Goal: Information Seeking & Learning: Learn about a topic

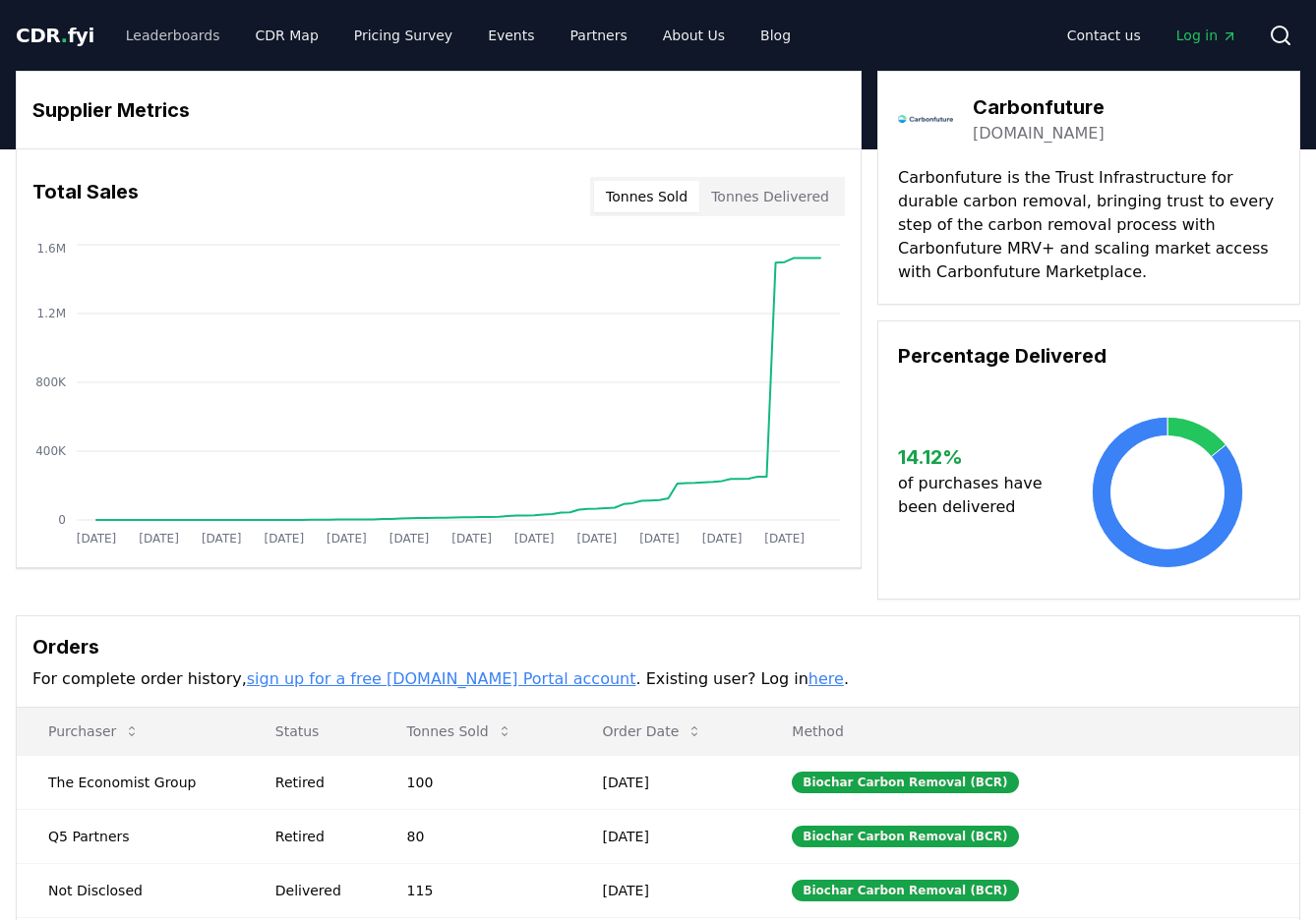
click at [195, 35] on link "Leaderboards" at bounding box center [173, 35] width 126 height 35
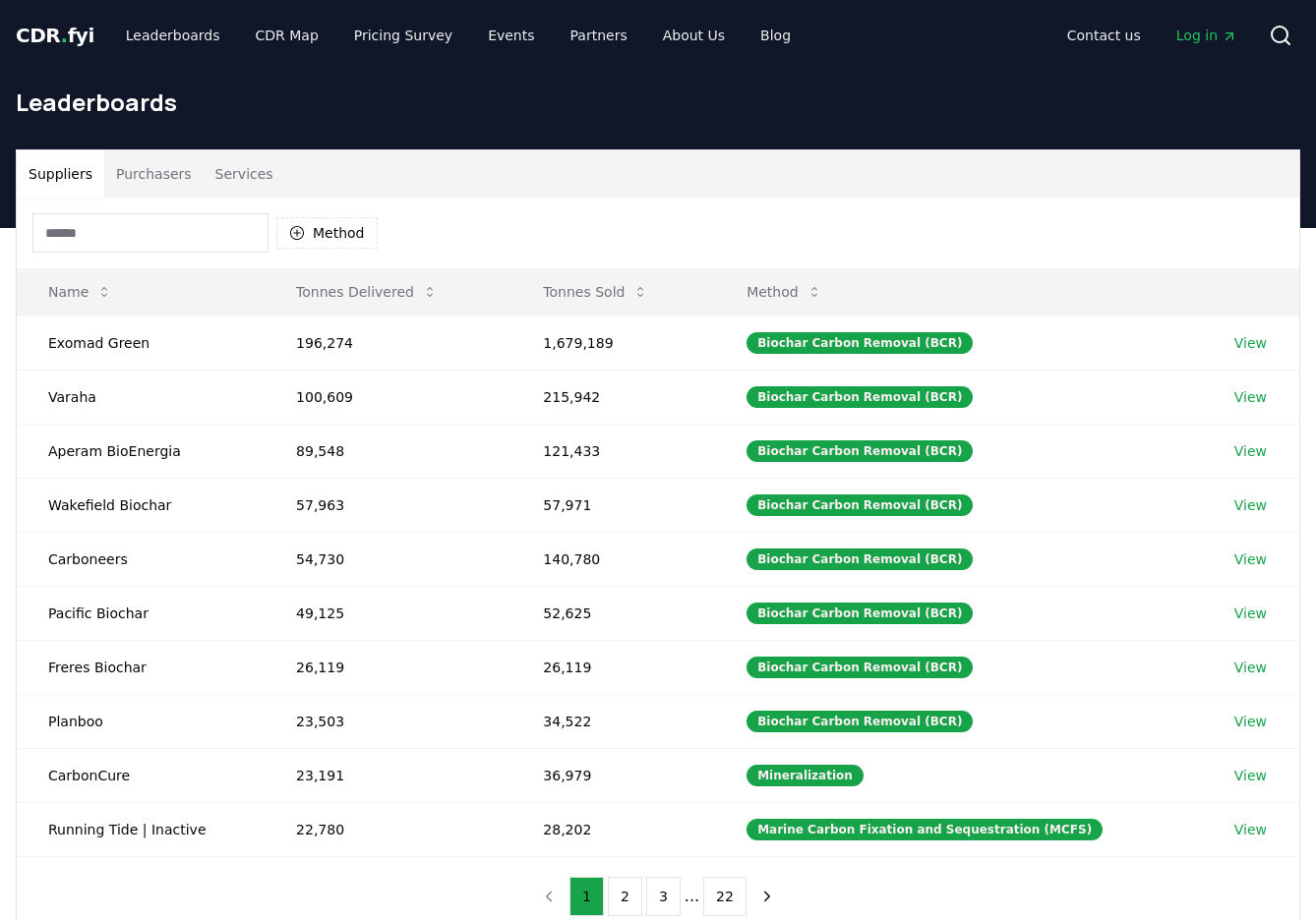
click at [244, 179] on button "Services" at bounding box center [245, 174] width 82 height 47
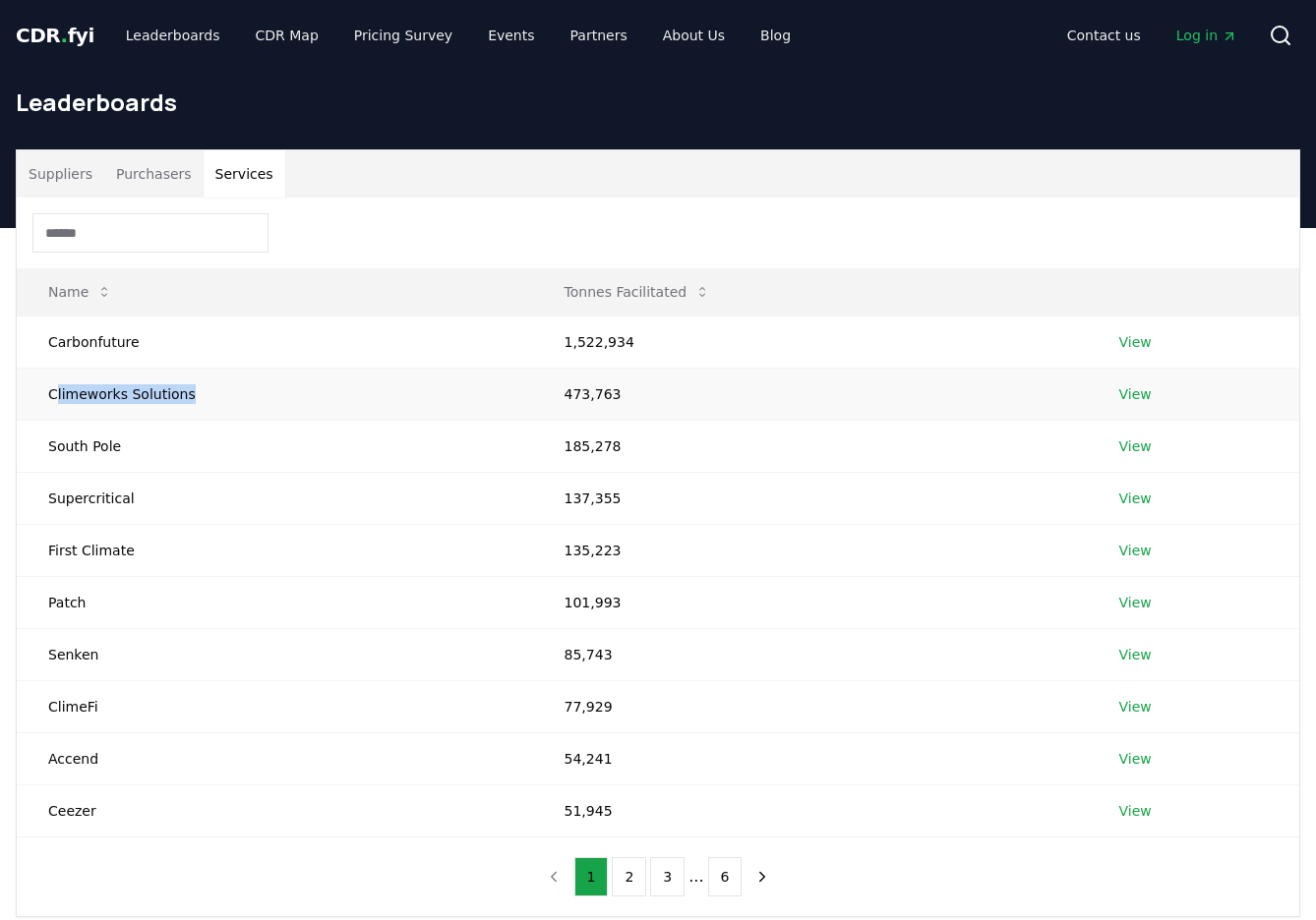
drag, startPoint x: 53, startPoint y: 397, endPoint x: 221, endPoint y: 398, distance: 168.0
click at [226, 394] on td "Climeworks Solutions" at bounding box center [275, 394] width 517 height 52
click at [221, 398] on td "Climeworks Solutions" at bounding box center [275, 394] width 517 height 52
drag, startPoint x: 153, startPoint y: 399, endPoint x: 45, endPoint y: 401, distance: 108.0
click at [45, 401] on td "Climeworks Solutions" at bounding box center [275, 394] width 517 height 52
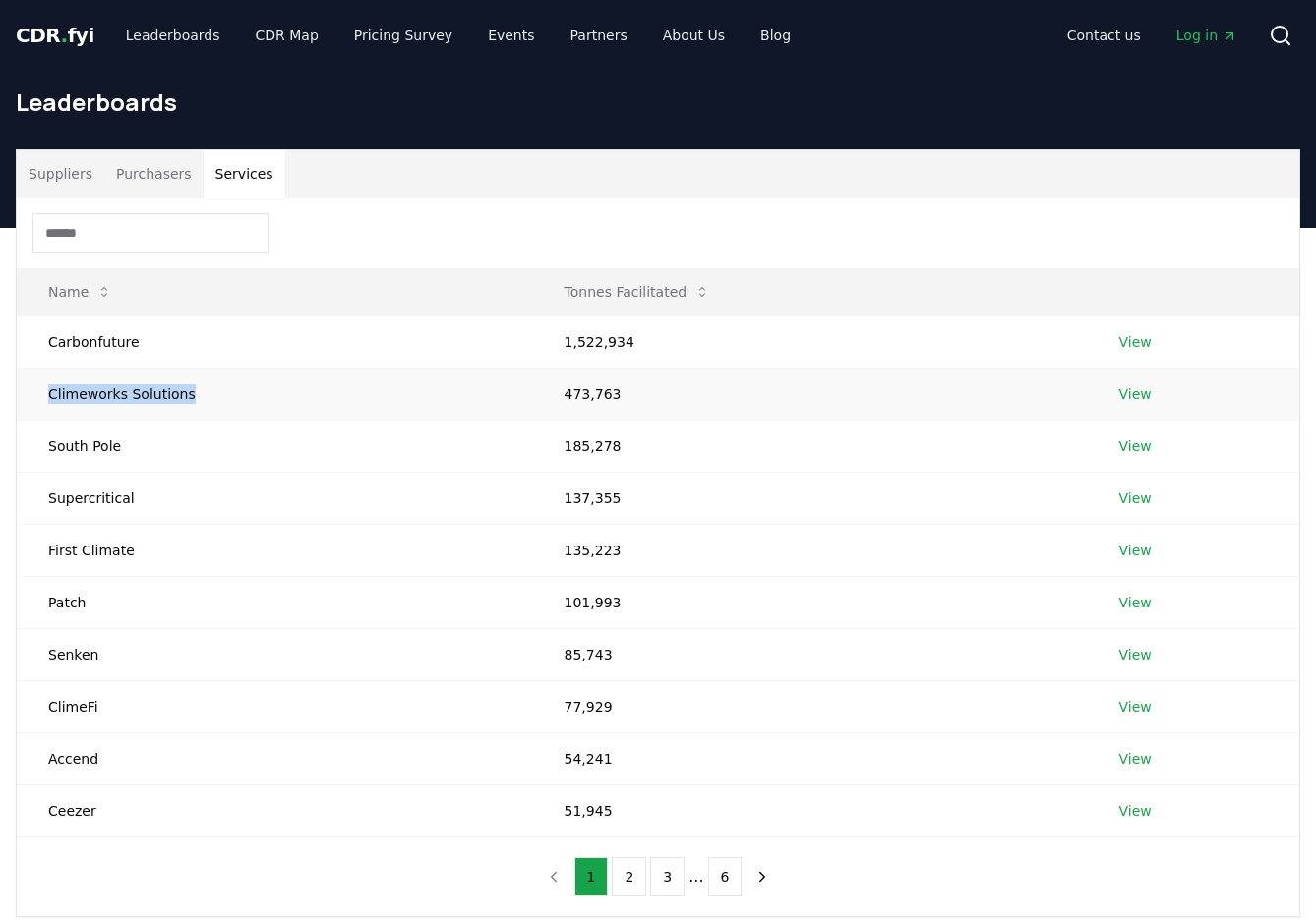
copy td "Climeworks Solutions"
click at [388, 177] on div "Suppliers Purchasers Services" at bounding box center [658, 174] width 1282 height 47
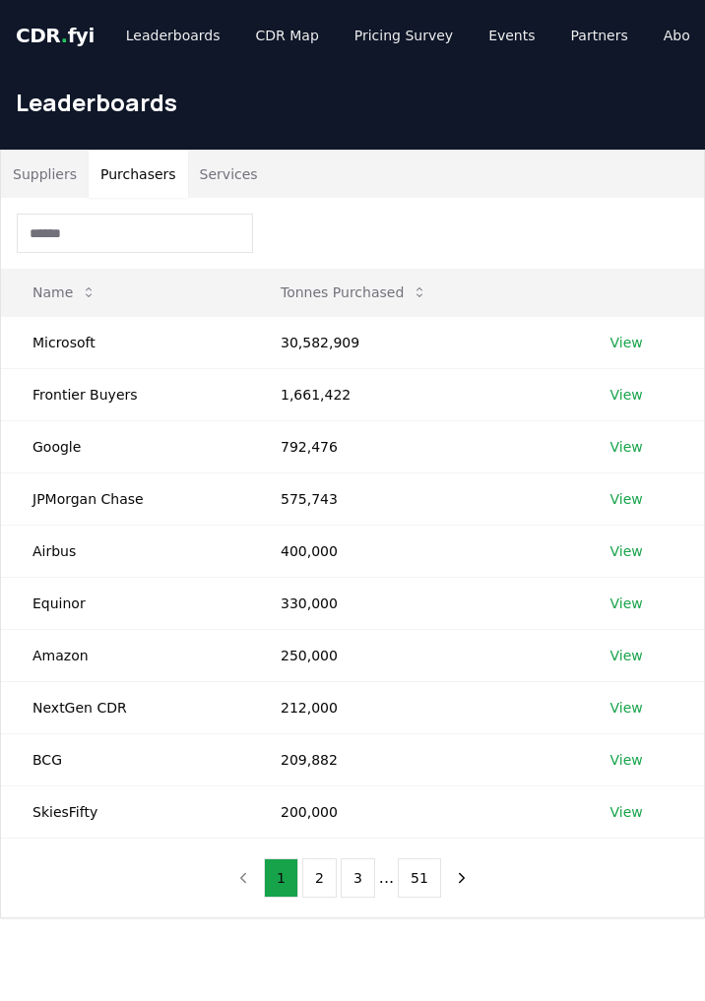
click at [131, 170] on button "Purchasers" at bounding box center [138, 174] width 99 height 47
click at [229, 171] on button "Services" at bounding box center [229, 174] width 82 height 47
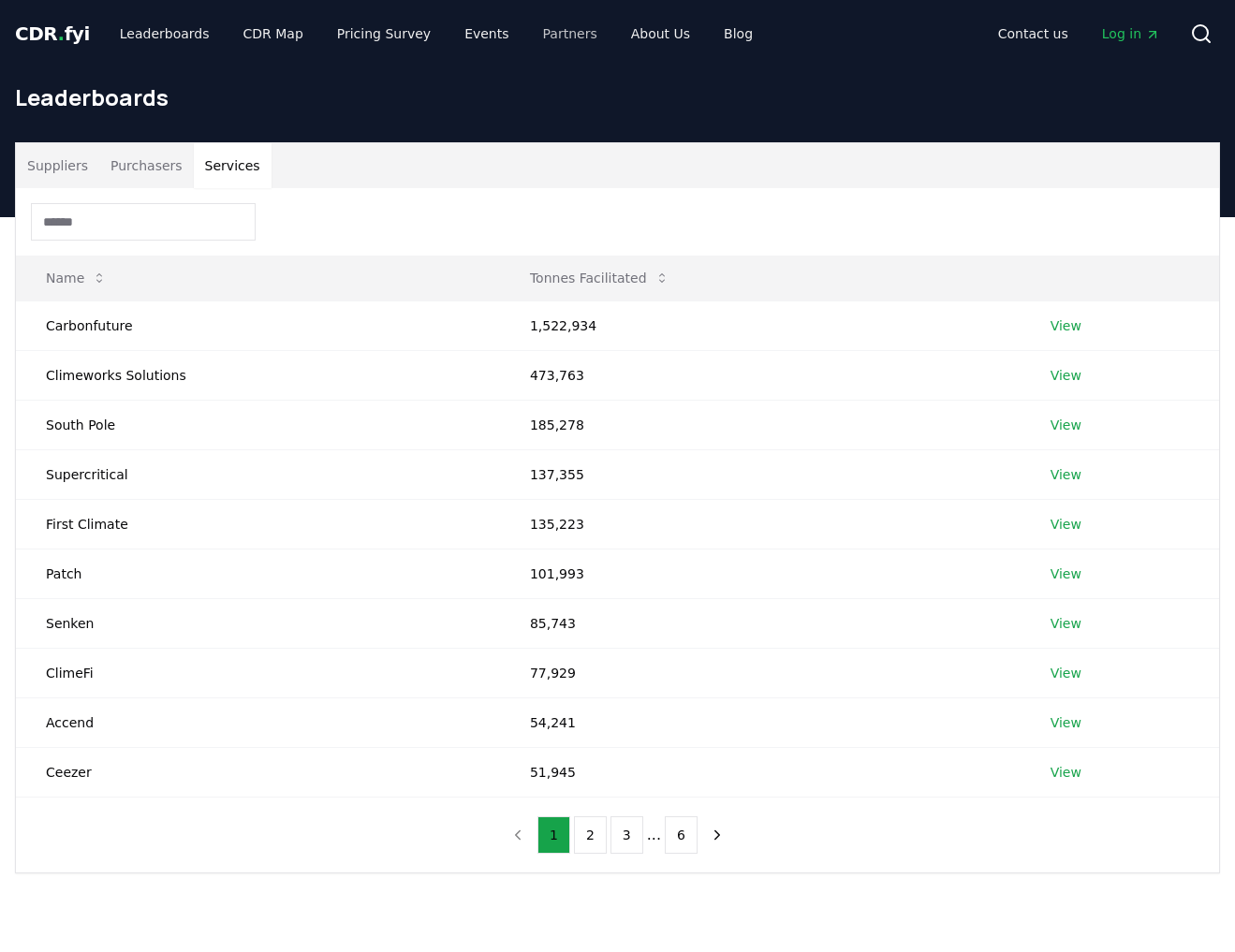
click at [541, 35] on link "Partners" at bounding box center [570, 33] width 85 height 33
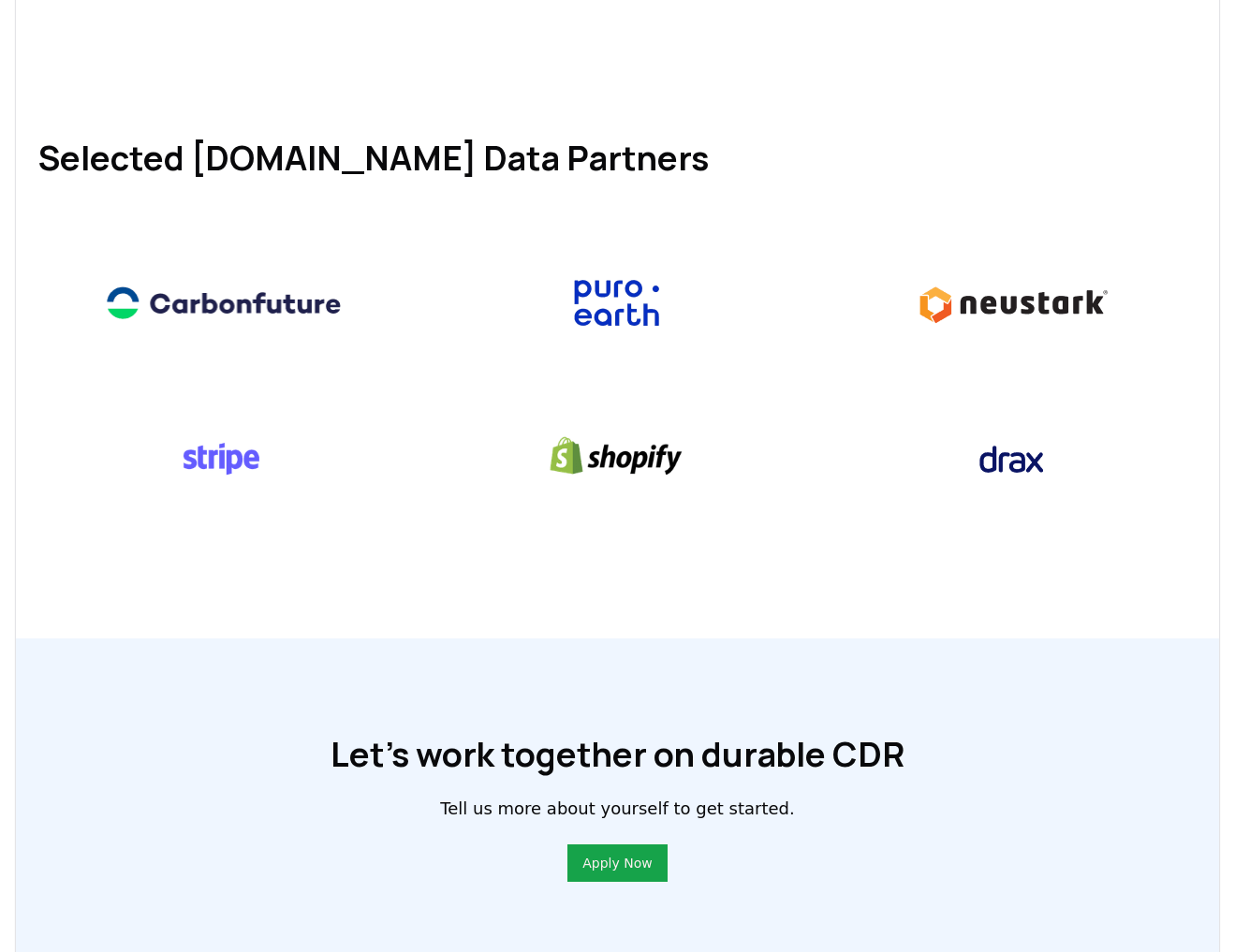
scroll to position [812, 0]
